Goal: Information Seeking & Learning: Learn about a topic

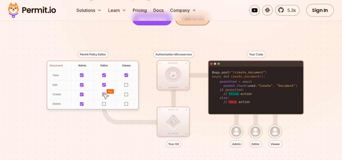
scroll to position [103, 0]
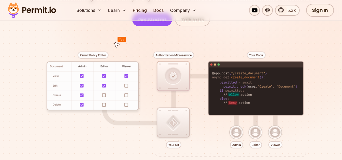
click at [117, 86] on div at bounding box center [171, 108] width 316 height 165
click at [172, 77] on div at bounding box center [171, 108] width 316 height 165
click at [176, 133] on div at bounding box center [171, 108] width 316 height 165
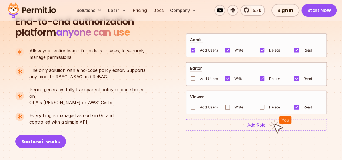
scroll to position [380, 0]
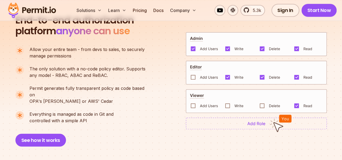
click at [206, 118] on img at bounding box center [256, 124] width 141 height 12
click at [263, 118] on img at bounding box center [256, 124] width 141 height 12
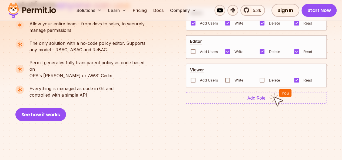
scroll to position [406, 0]
click at [53, 108] on button "See how it works" at bounding box center [40, 114] width 51 height 13
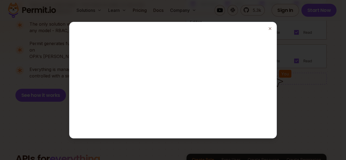
click at [268, 26] on button "Close" at bounding box center [270, 28] width 4 height 4
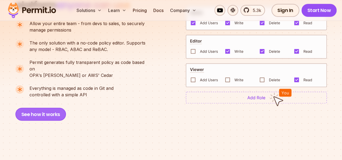
click at [57, 108] on button "See how it works" at bounding box center [40, 114] width 51 height 13
